Goal: Find specific page/section: Find specific page/section

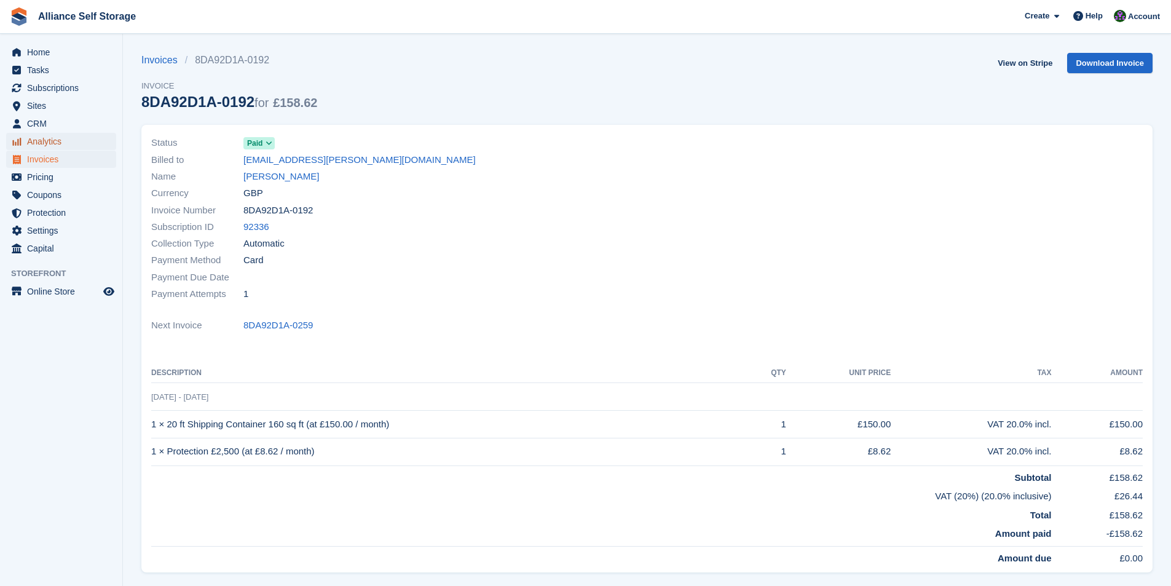
click at [34, 144] on span "Analytics" at bounding box center [64, 141] width 74 height 17
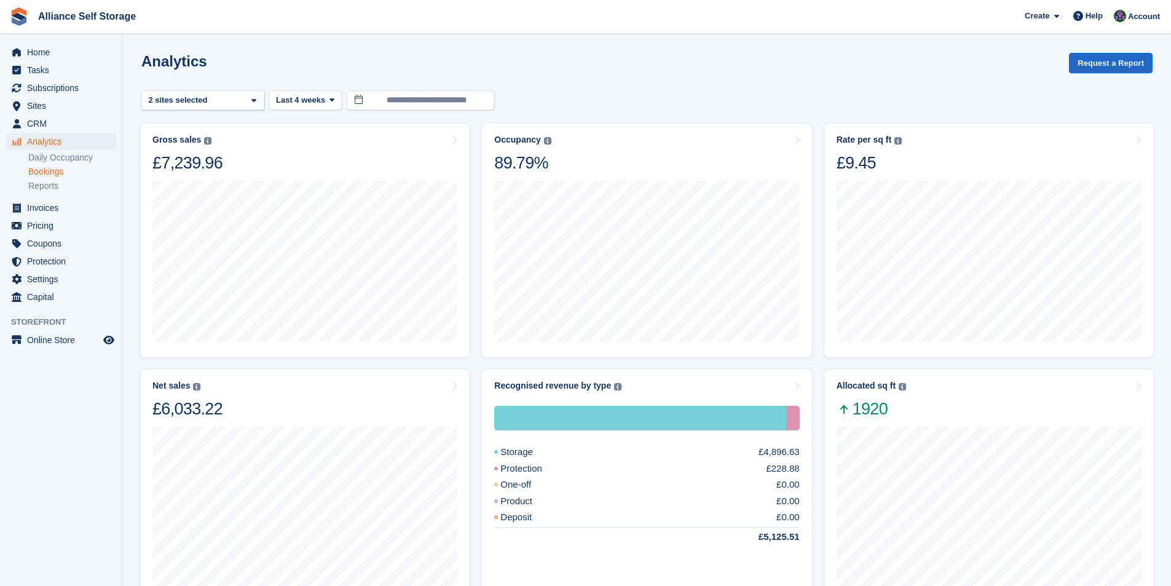
click at [51, 169] on link "Bookings" at bounding box center [72, 172] width 88 height 12
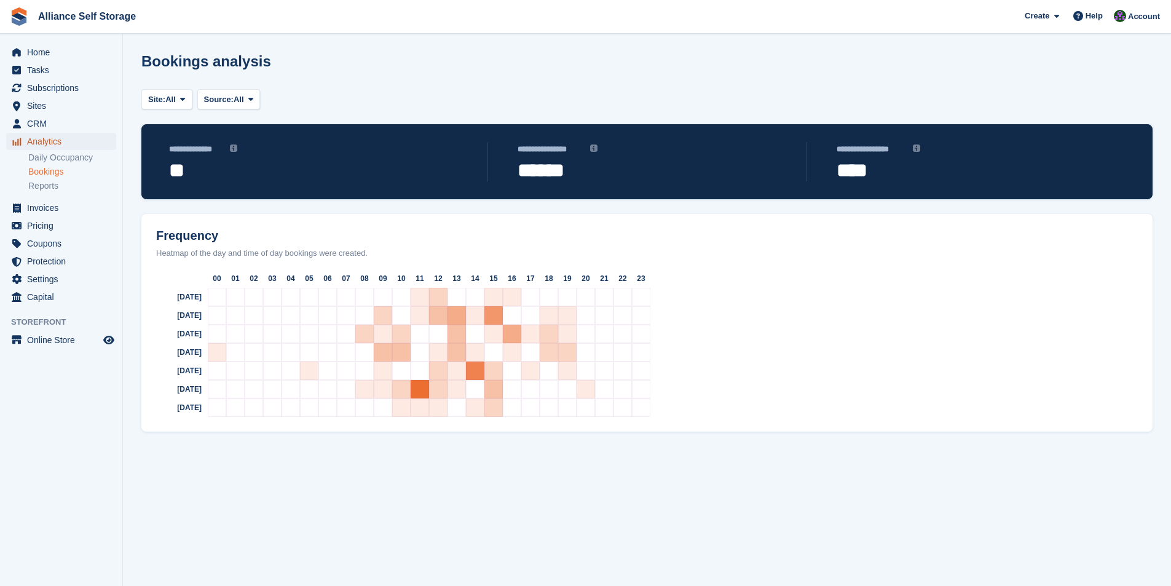
click at [33, 143] on span "Analytics" at bounding box center [64, 141] width 74 height 17
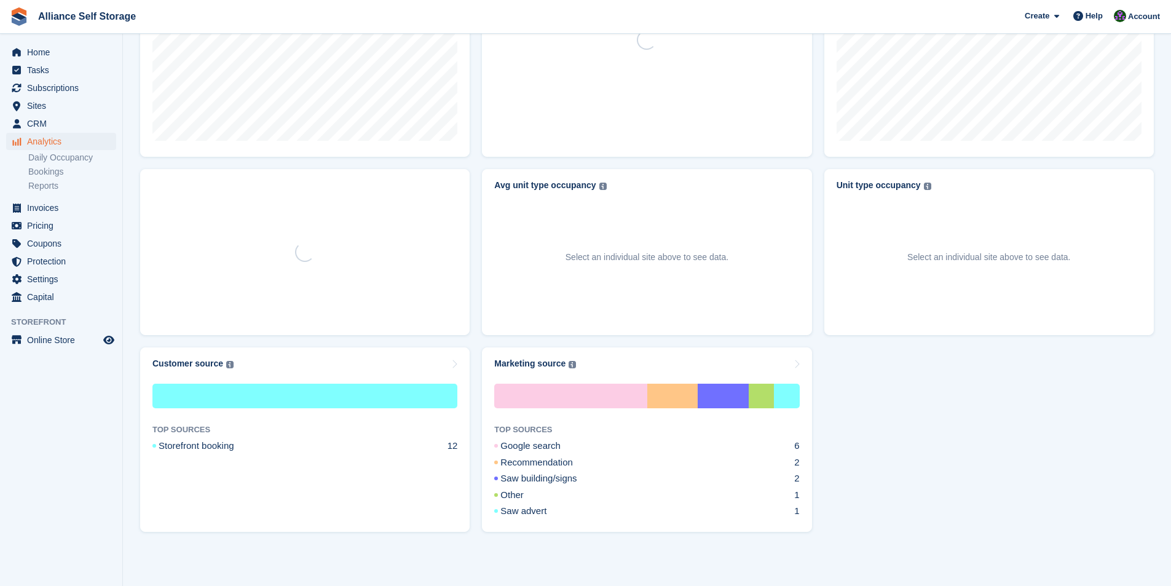
scroll to position [514, 0]
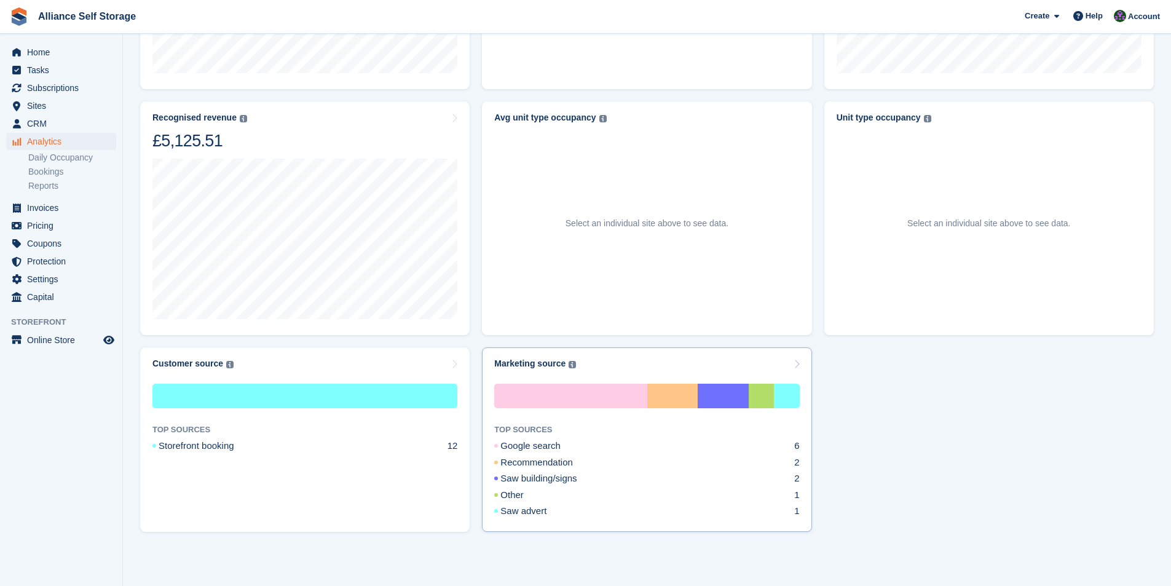
click at [794, 368] on icon at bounding box center [797, 364] width 6 height 10
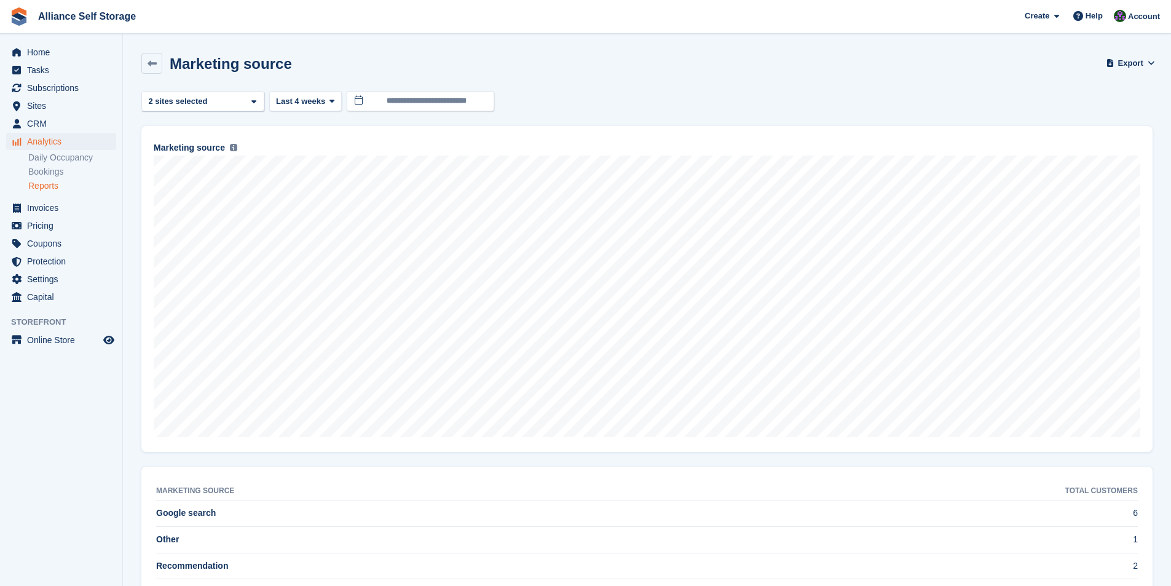
scroll to position [79, 0]
